Goal: Task Accomplishment & Management: Manage account settings

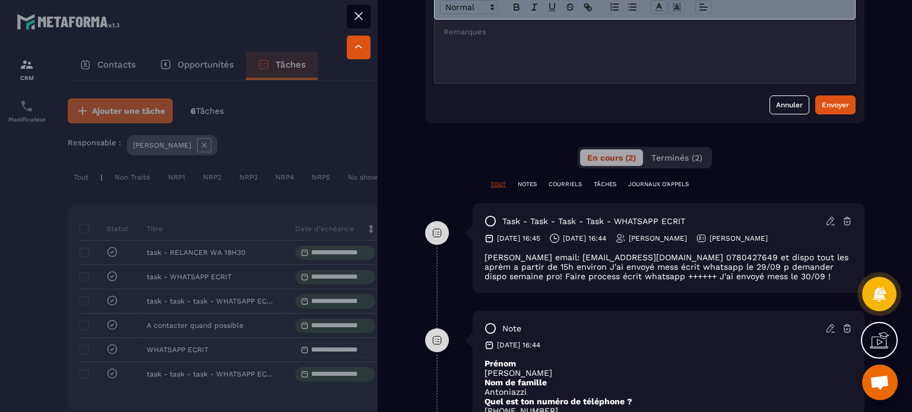
scroll to position [237, 0]
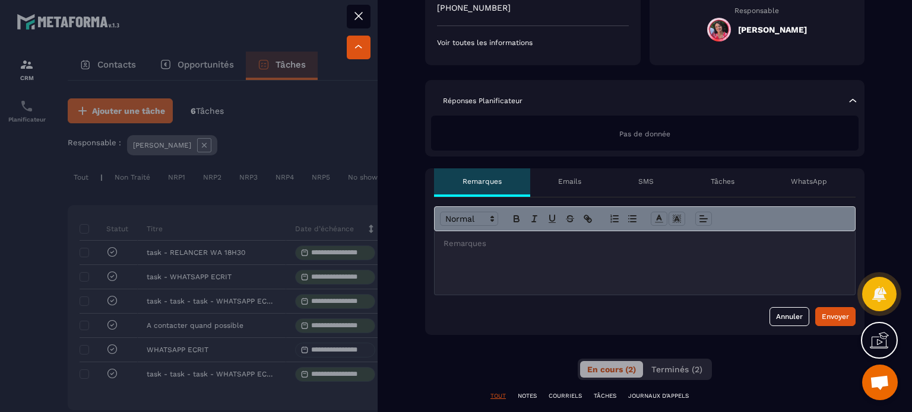
click at [640, 262] on div at bounding box center [644, 263] width 420 height 64
click at [837, 315] on div "Envoyer" at bounding box center [834, 317] width 27 height 12
click at [363, 16] on icon at bounding box center [358, 16] width 14 height 14
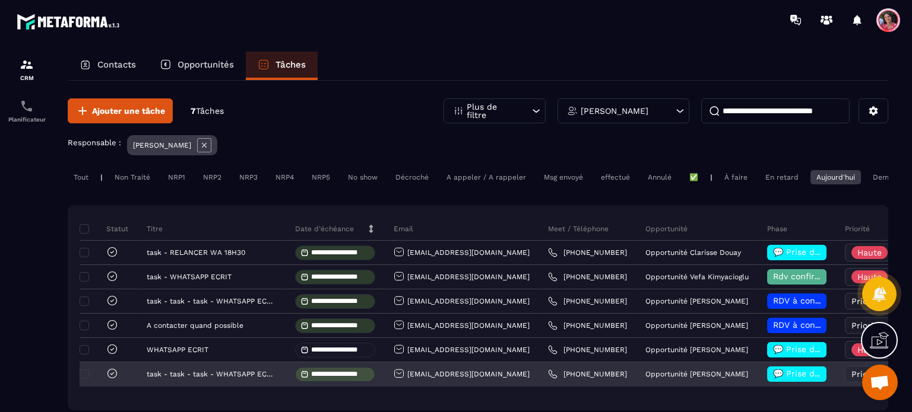
click at [114, 380] on icon at bounding box center [112, 374] width 12 height 12
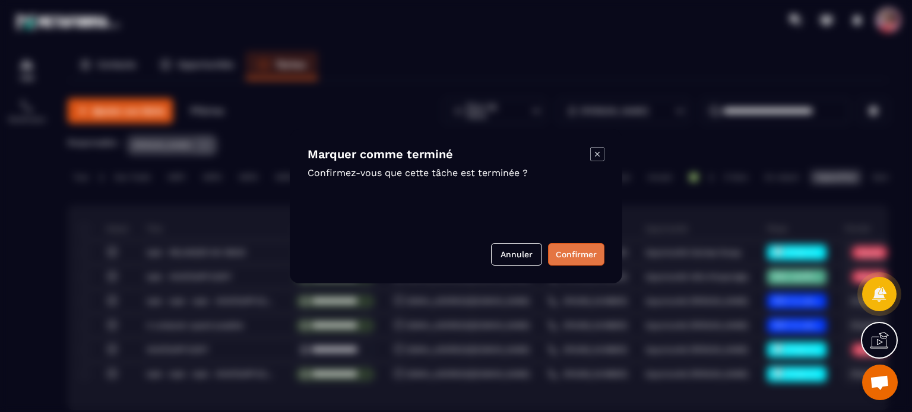
click at [570, 253] on button "Confirmer" at bounding box center [576, 254] width 56 height 23
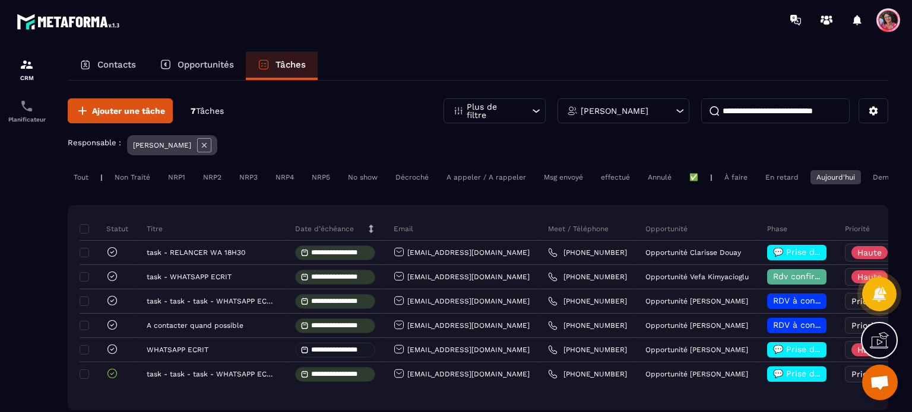
click at [201, 59] on p "Opportunités" at bounding box center [205, 64] width 56 height 11
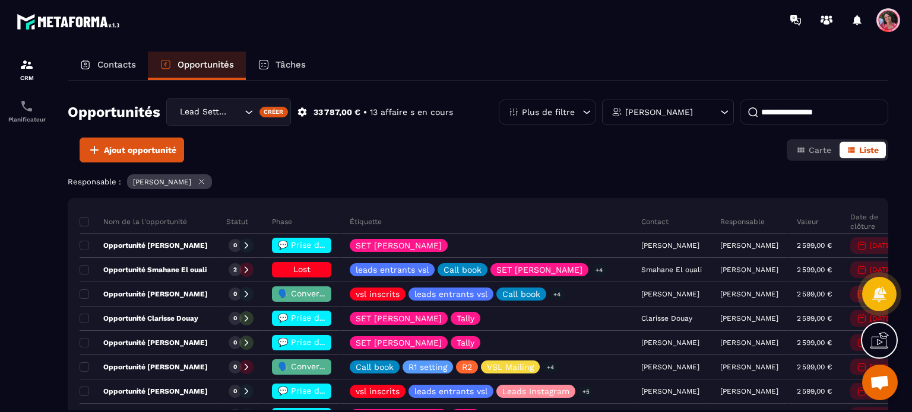
click at [800, 116] on input at bounding box center [814, 112] width 148 height 25
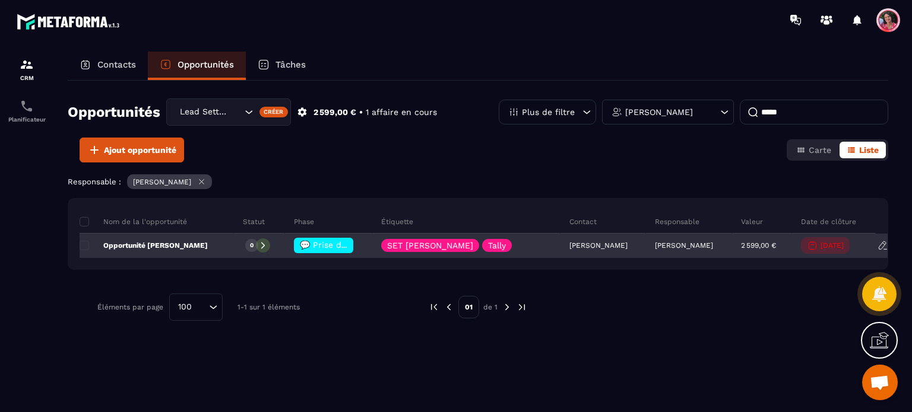
type input "*****"
click at [321, 242] on span "💬 Prise de contact effectué" at bounding box center [359, 244] width 118 height 9
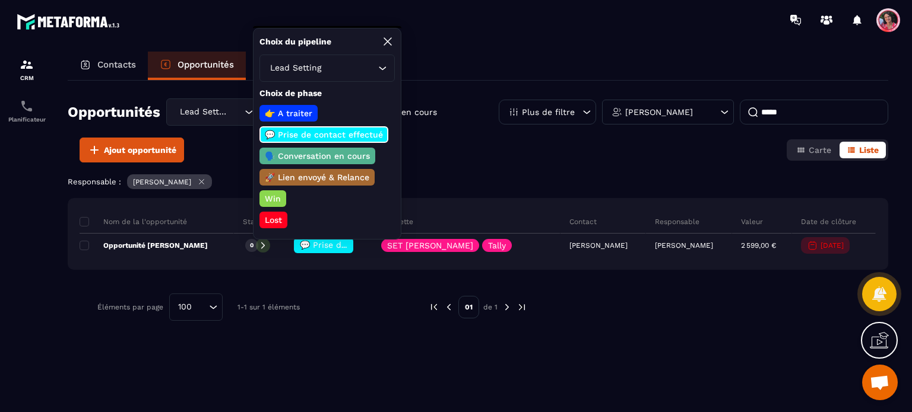
click at [273, 220] on p "Lost" at bounding box center [273, 220] width 21 height 12
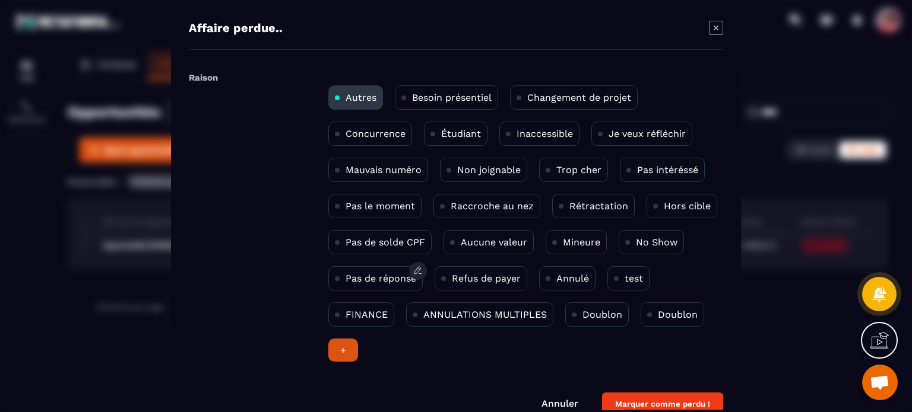
click at [394, 270] on div "Pas de réponse" at bounding box center [375, 278] width 94 height 24
click at [648, 398] on button "Marquer comme perdu !" at bounding box center [662, 404] width 121 height 23
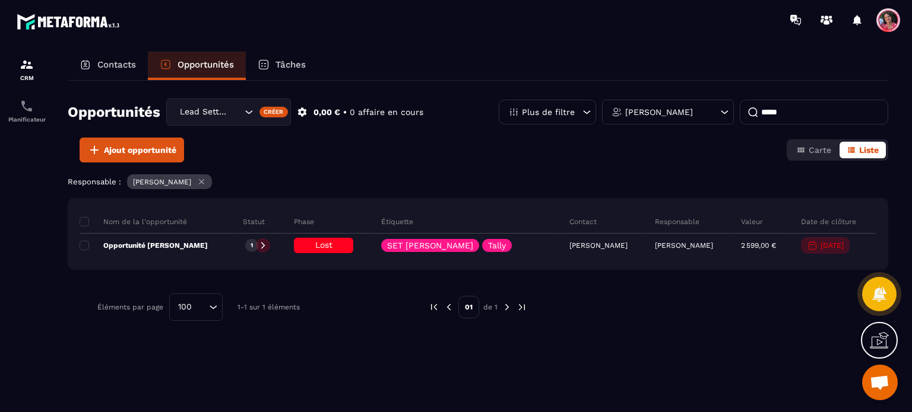
click at [293, 63] on p "Tâches" at bounding box center [290, 64] width 30 height 11
